Goal: Check status: Check status

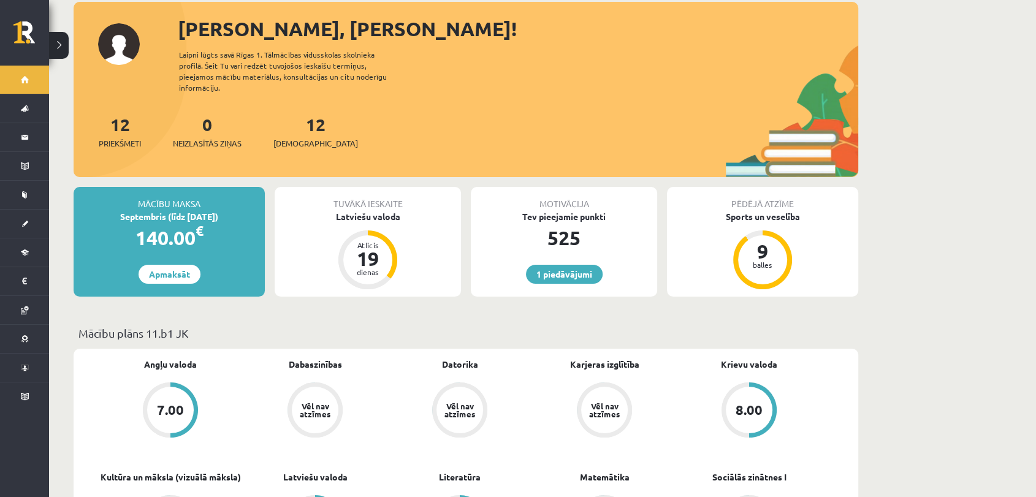
scroll to position [67, 0]
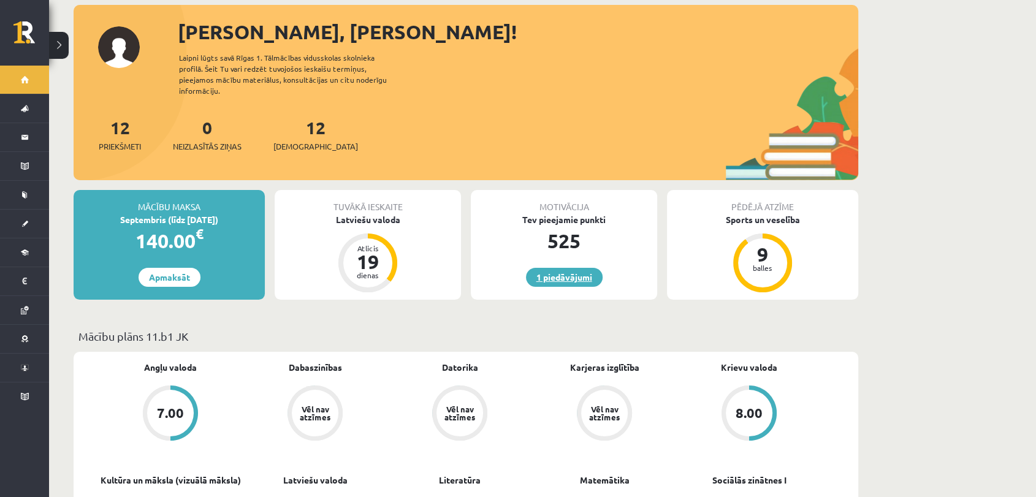
click at [557, 269] on link "1 piedāvājumi" at bounding box center [564, 277] width 77 height 19
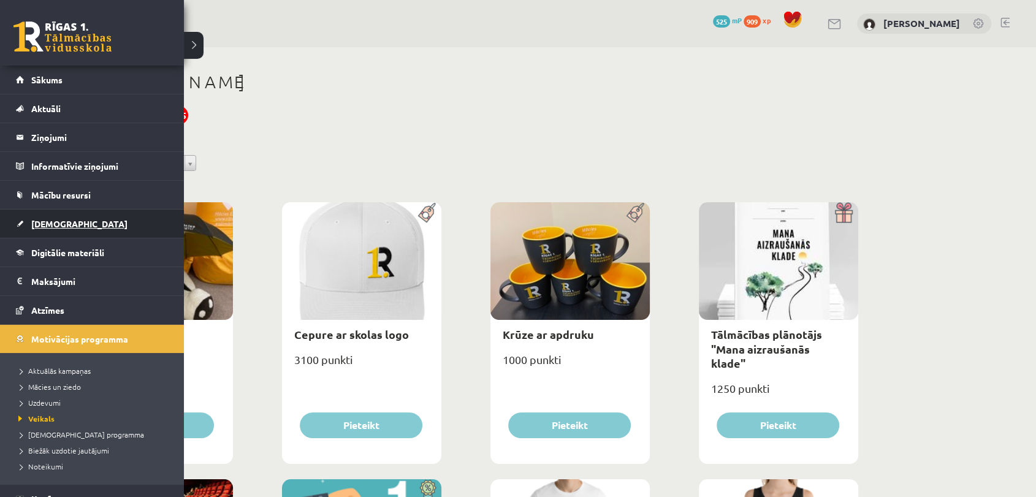
click at [72, 232] on link "[DEMOGRAPHIC_DATA]" at bounding box center [92, 224] width 153 height 28
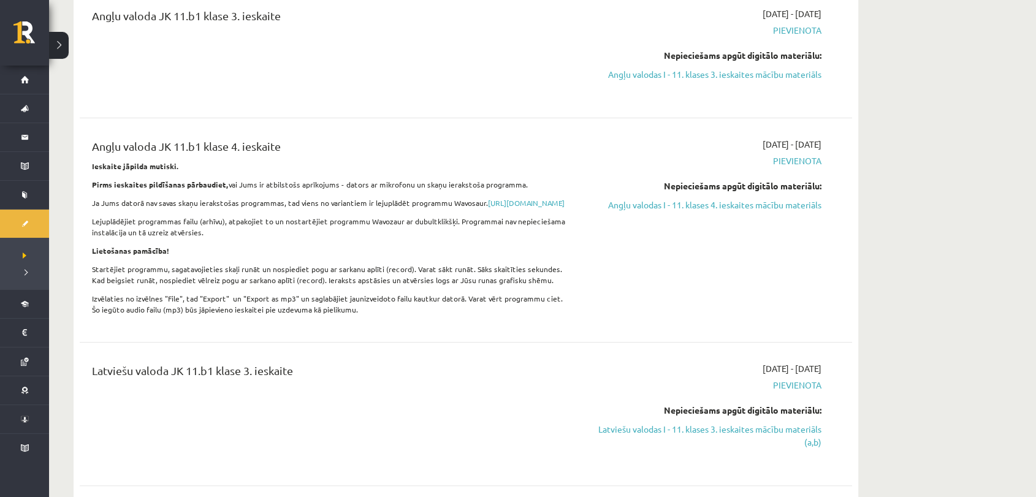
scroll to position [169, 0]
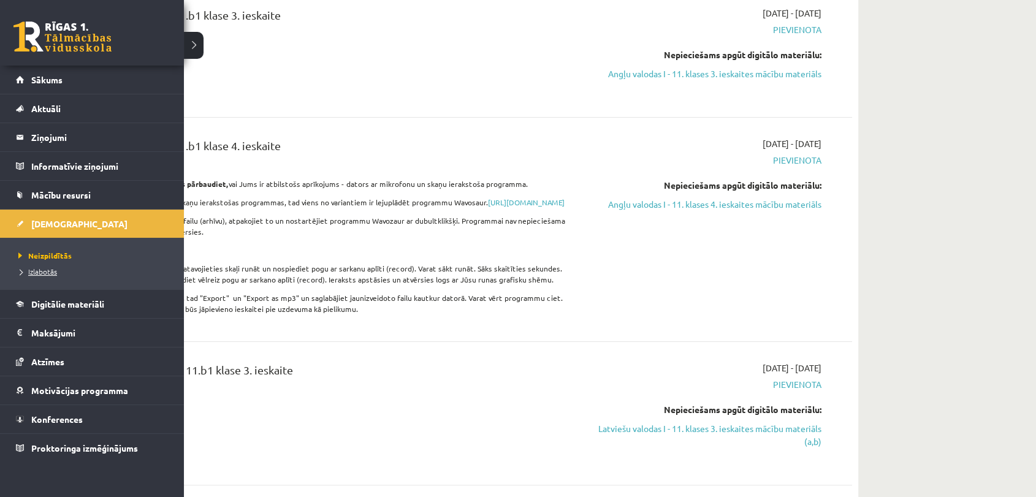
click at [46, 275] on span "Izlabotās" at bounding box center [36, 272] width 42 height 10
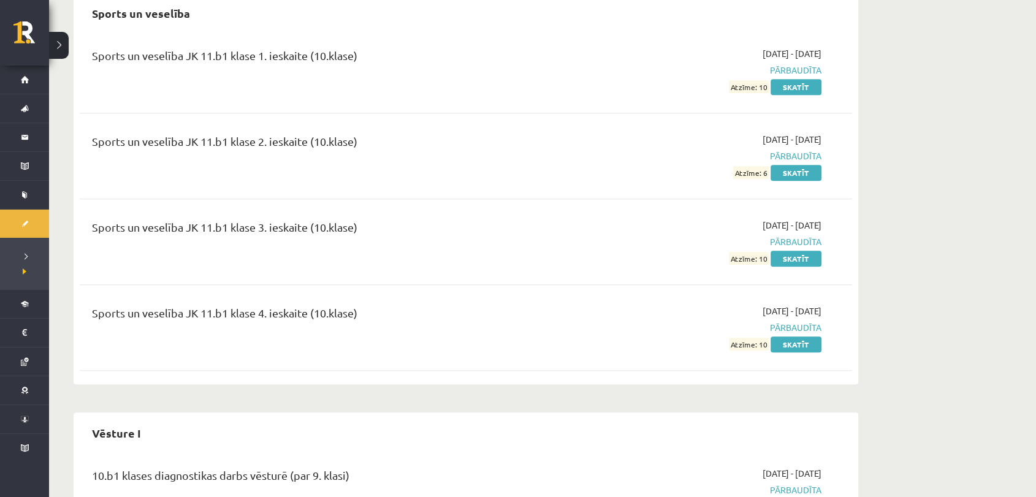
scroll to position [549, 0]
click at [805, 174] on link "Skatīt" at bounding box center [796, 172] width 51 height 16
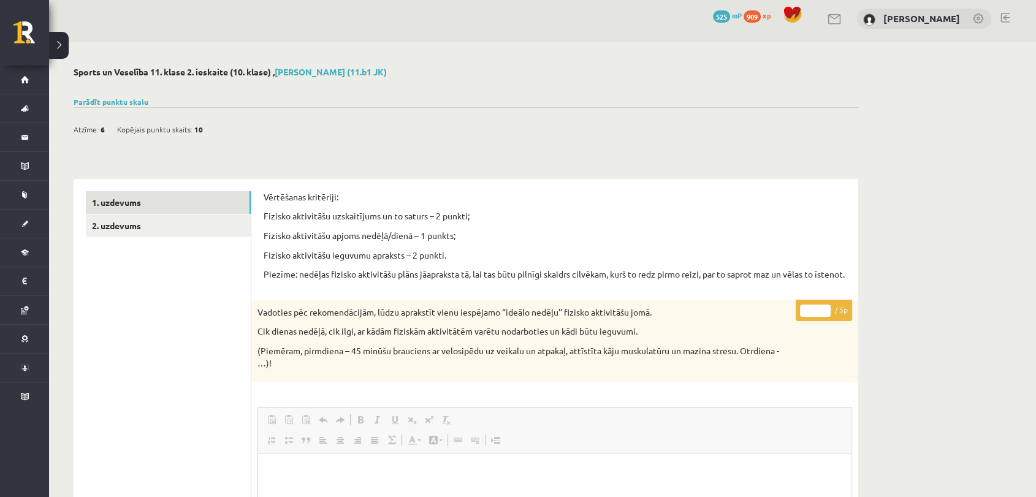
scroll to position [3, 0]
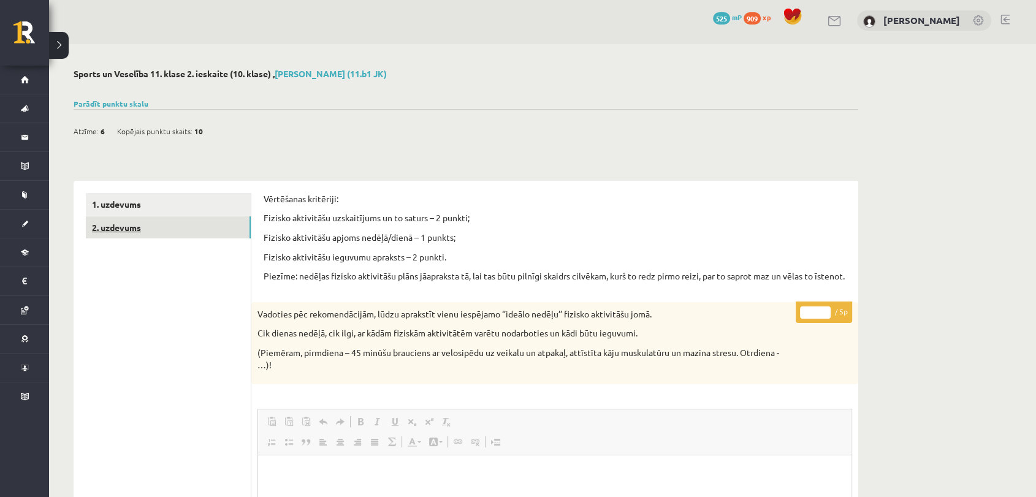
click at [121, 216] on link "2. uzdevums" at bounding box center [168, 227] width 165 height 23
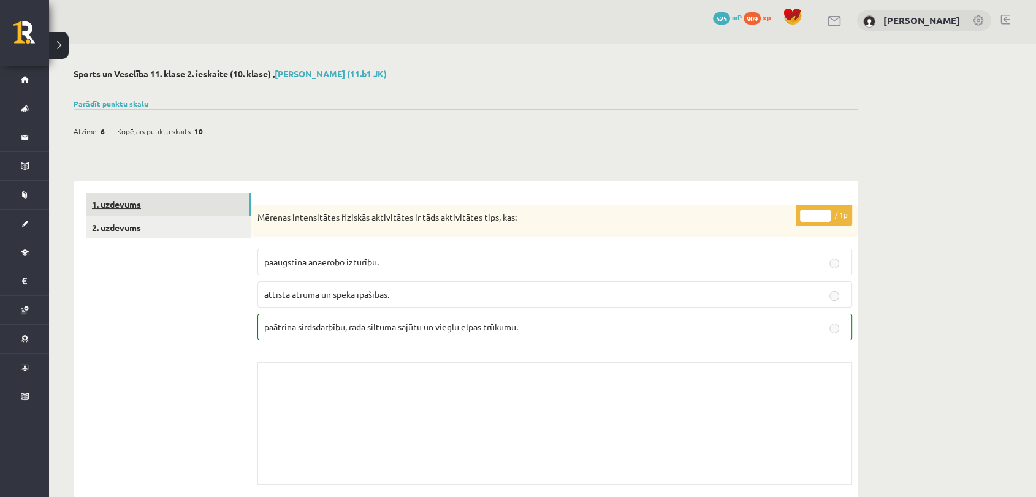
click at [128, 205] on link "1. uzdevums" at bounding box center [168, 204] width 165 height 23
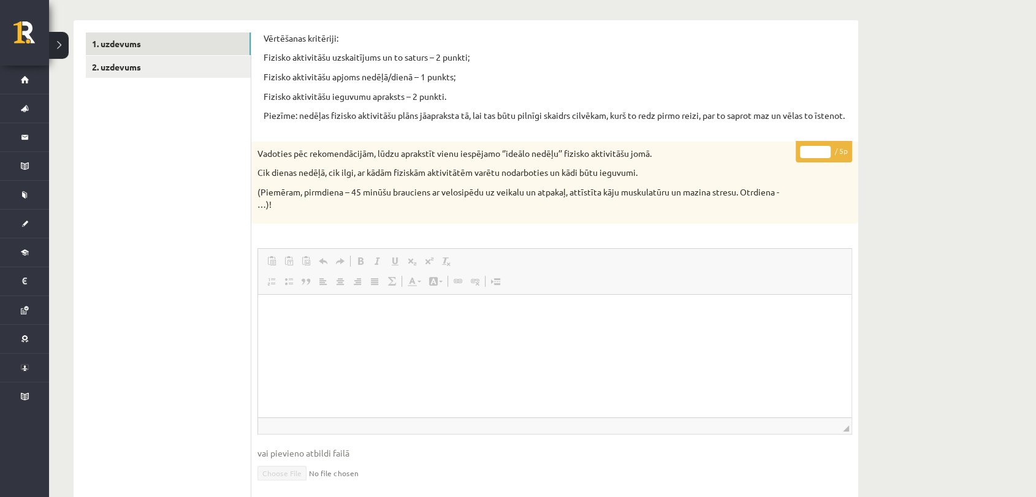
scroll to position [0, 0]
click at [166, 56] on link "2. uzdevums" at bounding box center [168, 67] width 165 height 23
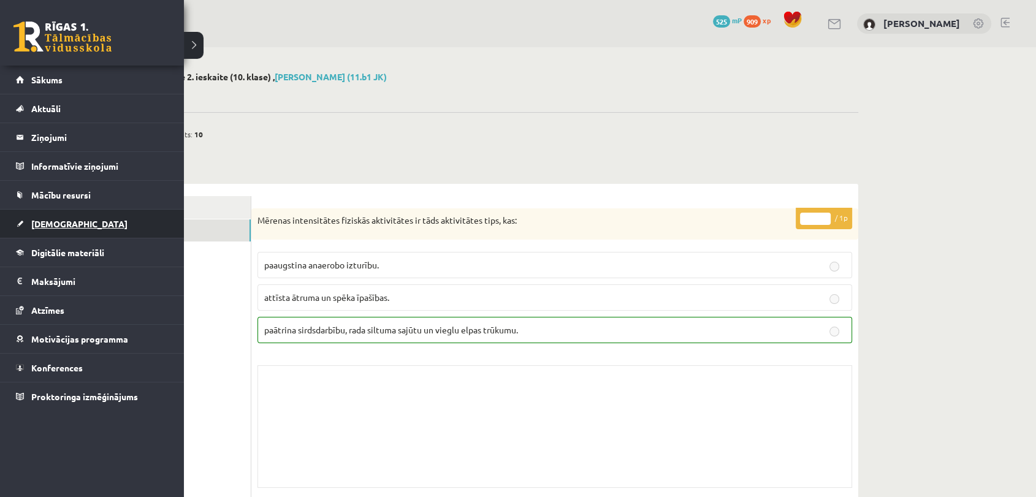
click at [67, 217] on link "[DEMOGRAPHIC_DATA]" at bounding box center [92, 224] width 153 height 28
